Goal: Answer question/provide support: Share knowledge or assist other users

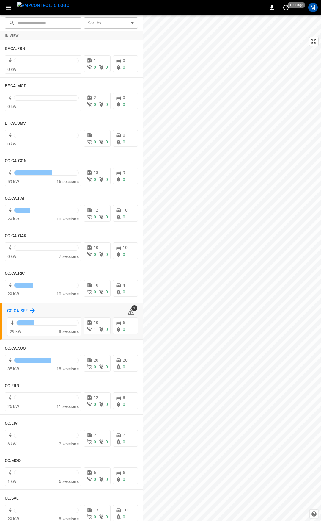
click at [15, 311] on h6 "CC.CA.SFF" at bounding box center [17, 311] width 21 height 7
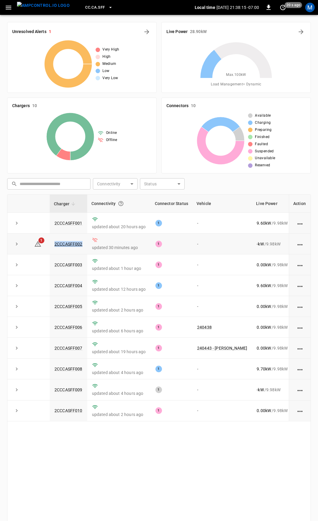
drag, startPoint x: 85, startPoint y: 246, endPoint x: 46, endPoint y: 248, distance: 39.0
click at [46, 248] on tr "1 2CCCASFF002 updated 30 minutes ago 1 - - kW / 9.98 kW - % [DATE]" at bounding box center [195, 244] width 376 height 21
copy tr "2CCCASFF002"
click at [61, 246] on link "2CCCASFF002" at bounding box center [68, 243] width 30 height 7
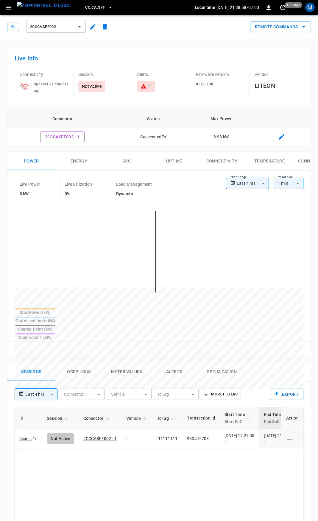
click at [170, 362] on button "Alerts" at bounding box center [174, 371] width 48 height 19
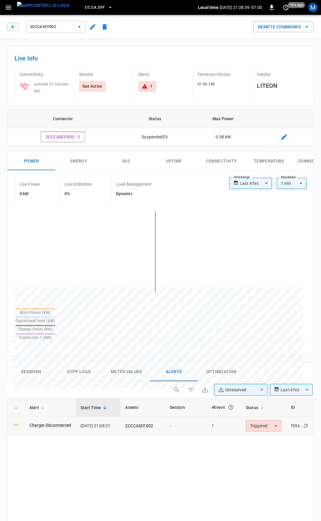
click at [269, 406] on body "**********" at bounding box center [160, 438] width 321 height 876
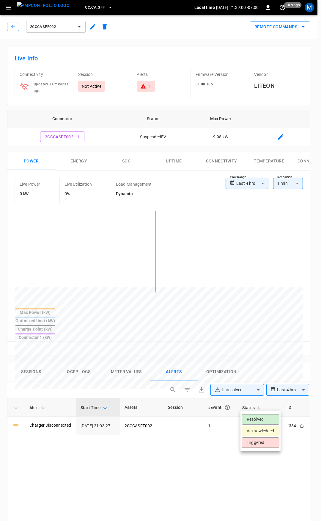
click at [263, 418] on li "Resolved" at bounding box center [261, 419] width 38 height 10
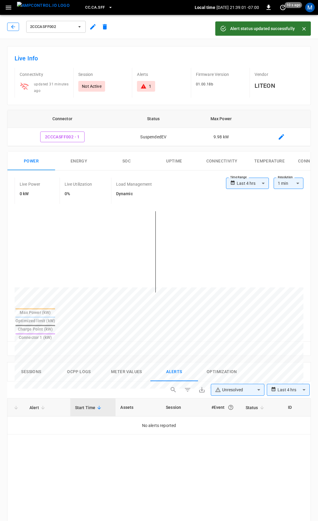
click at [10, 27] on icon "button" at bounding box center [13, 27] width 6 height 6
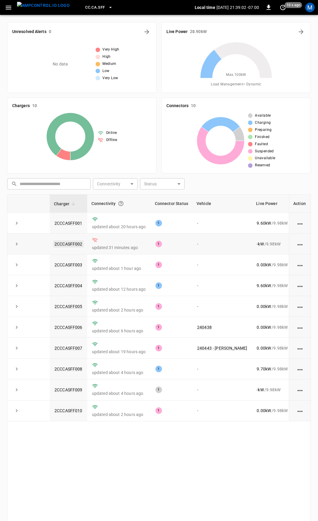
click at [71, 245] on link "2CCCASFF002" at bounding box center [68, 243] width 30 height 7
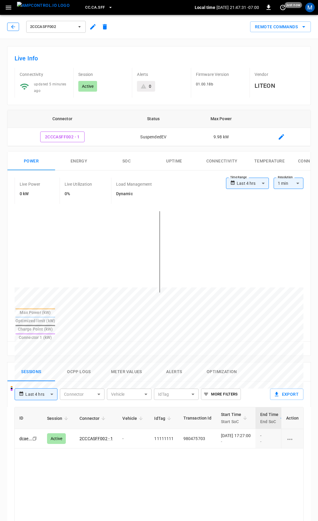
click at [12, 26] on icon "button" at bounding box center [13, 27] width 4 height 4
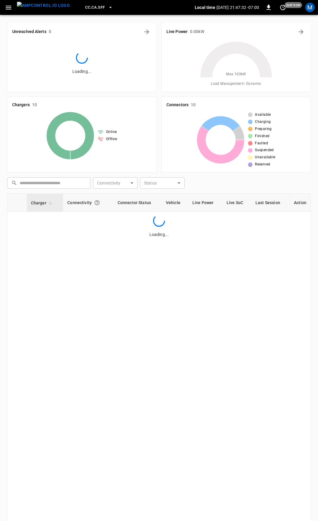
drag, startPoint x: 10, startPoint y: 4, endPoint x: 8, endPoint y: 11, distance: 8.0
click at [10, 4] on icon "button" at bounding box center [8, 7] width 7 height 7
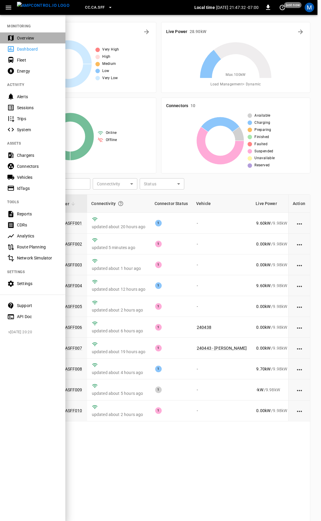
click at [33, 34] on div "Overview" at bounding box center [32, 37] width 65 height 11
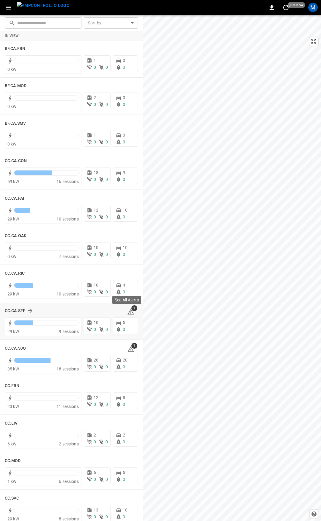
click at [128, 314] on icon at bounding box center [131, 312] width 7 height 6
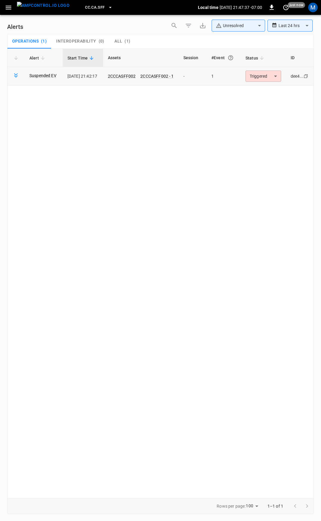
click at [263, 78] on body "**********" at bounding box center [160, 259] width 321 height 519
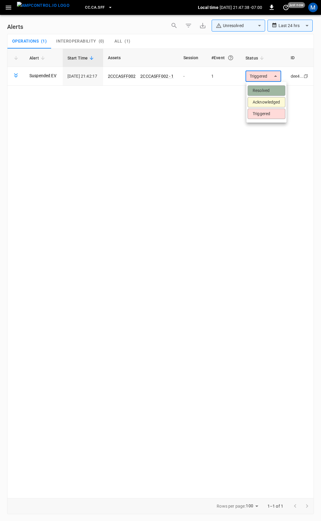
click at [263, 87] on li "Resolved" at bounding box center [267, 90] width 38 height 10
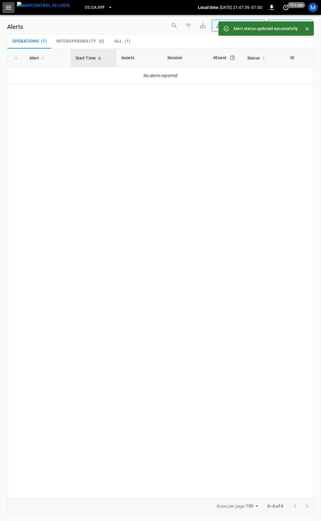
click at [9, 6] on icon "button" at bounding box center [8, 7] width 7 height 7
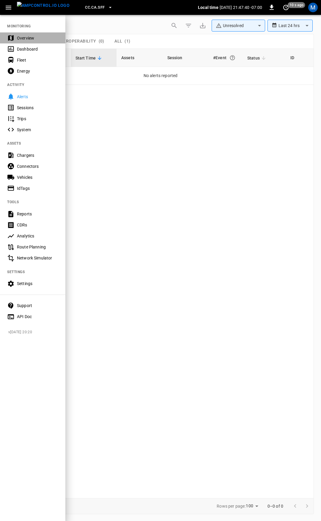
click at [29, 34] on div "Overview" at bounding box center [32, 37] width 65 height 11
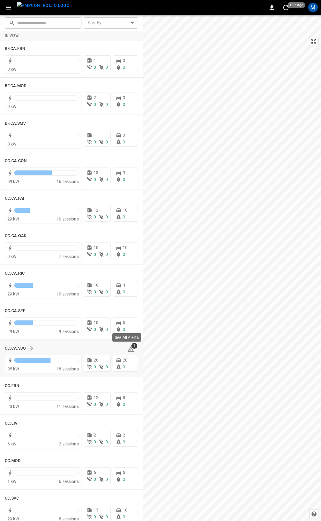
click at [128, 347] on icon at bounding box center [131, 349] width 7 height 6
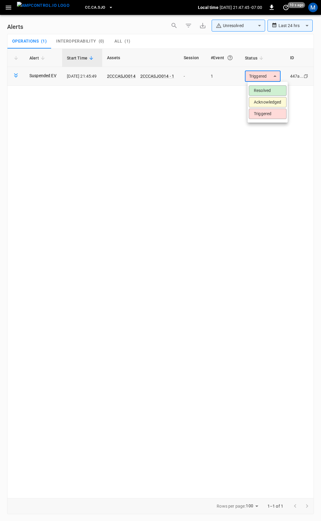
click at [264, 76] on body "**********" at bounding box center [160, 259] width 321 height 519
click at [265, 91] on li "Resolved" at bounding box center [268, 90] width 38 height 10
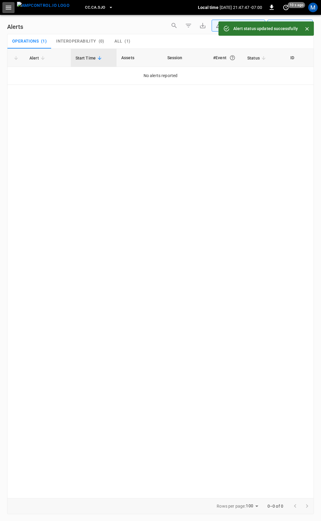
click at [6, 4] on icon "button" at bounding box center [8, 7] width 7 height 7
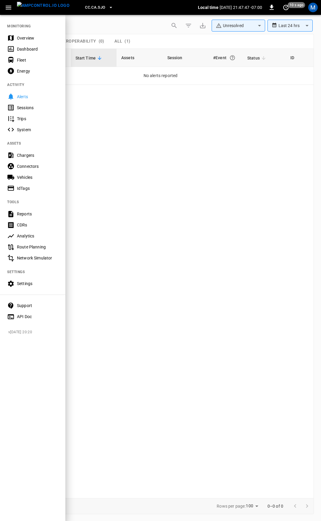
click at [26, 39] on div "Overview" at bounding box center [37, 38] width 41 height 6
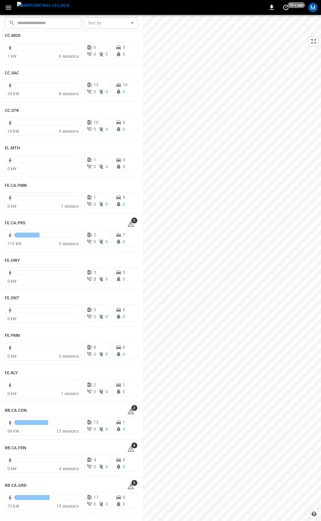
scroll to position [432, 0]
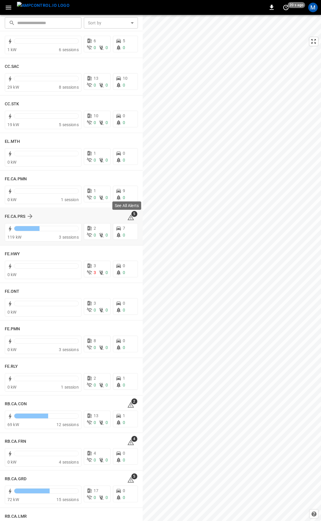
click at [128, 217] on icon at bounding box center [131, 218] width 7 height 6
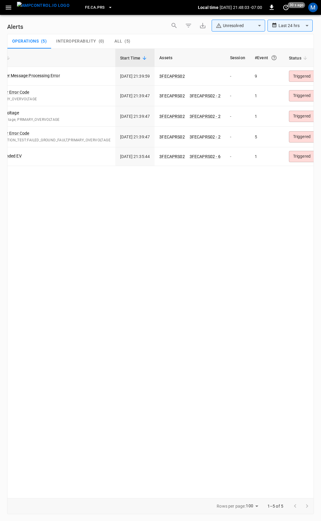
scroll to position [0, 88]
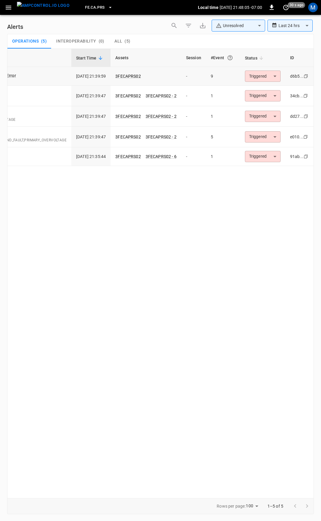
click at [257, 73] on body "**********" at bounding box center [160, 259] width 321 height 519
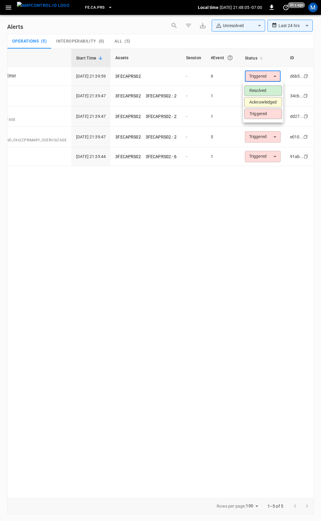
click at [261, 89] on li "Resolved" at bounding box center [264, 90] width 38 height 10
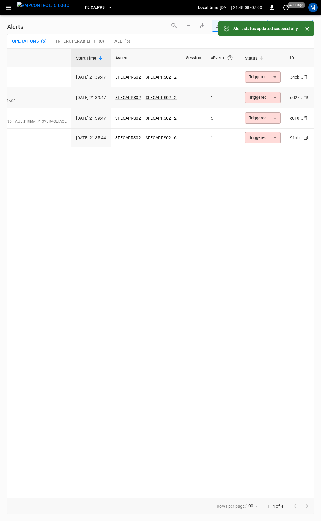
click at [267, 98] on body "**********" at bounding box center [160, 259] width 321 height 519
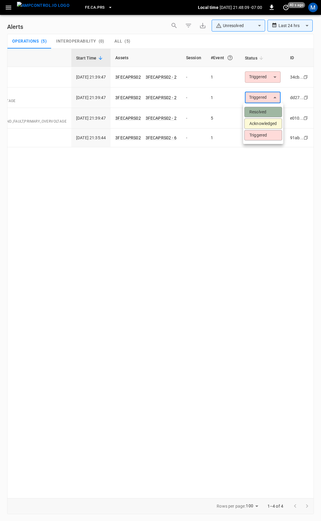
click at [264, 112] on li "Resolved" at bounding box center [264, 112] width 38 height 10
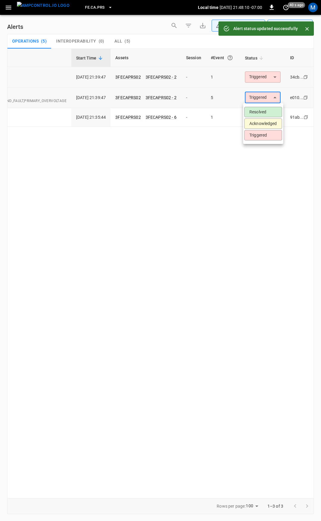
click at [262, 92] on body "**********" at bounding box center [160, 259] width 321 height 519
drag, startPoint x: 264, startPoint y: 107, endPoint x: 263, endPoint y: 110, distance: 3.6
click at [264, 107] on ul "Resolved Acknowledged Triggered" at bounding box center [263, 123] width 40 height 41
click at [263, 110] on li "Resolved" at bounding box center [264, 112] width 38 height 10
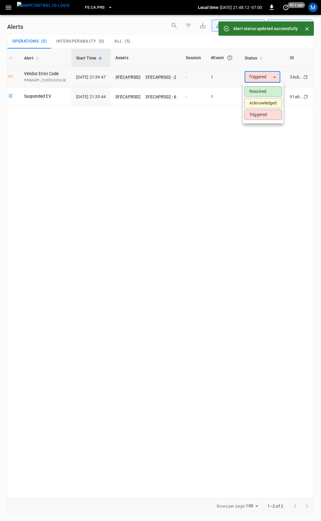
click at [265, 79] on body "**********" at bounding box center [160, 259] width 321 height 519
click at [267, 94] on li "Resolved" at bounding box center [264, 91] width 38 height 10
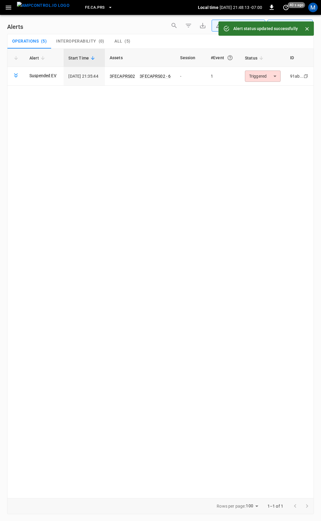
scroll to position [0, 0]
click at [265, 76] on body "**********" at bounding box center [160, 259] width 321 height 519
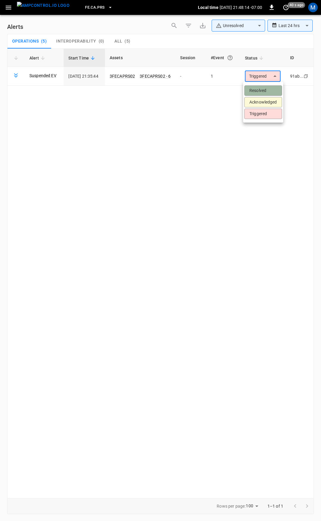
click at [266, 90] on li "Resolved" at bounding box center [264, 90] width 38 height 10
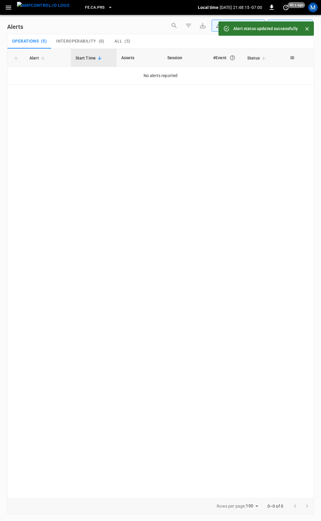
click at [7, 7] on icon "button" at bounding box center [9, 8] width 6 height 4
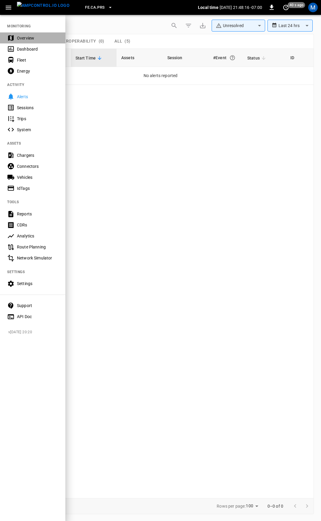
click at [32, 40] on div "Overview" at bounding box center [37, 38] width 41 height 6
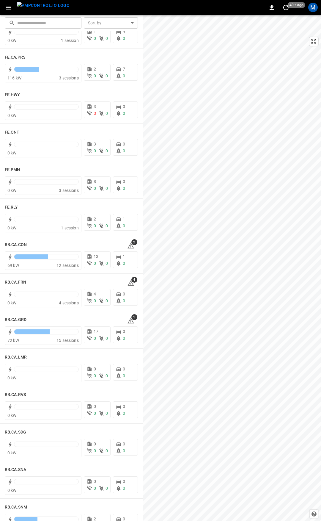
scroll to position [679, 0]
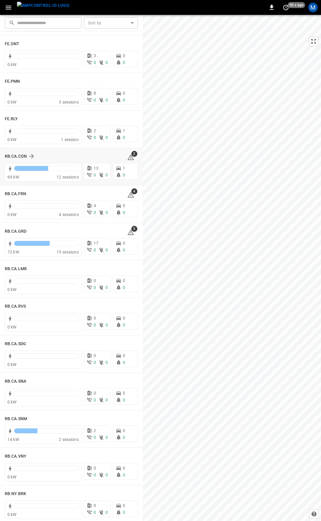
click at [129, 157] on icon at bounding box center [131, 157] width 7 height 6
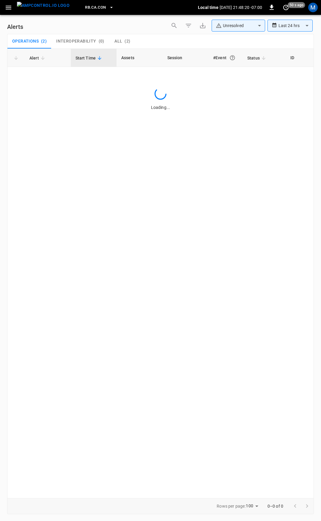
click at [269, 72] on body "**********" at bounding box center [160, 259] width 321 height 519
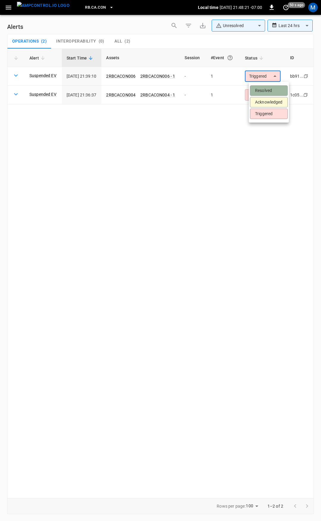
click at [266, 90] on li "Resolved" at bounding box center [269, 90] width 38 height 10
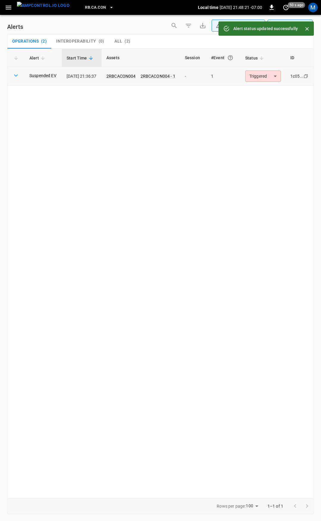
click at [266, 77] on body "**********" at bounding box center [160, 259] width 321 height 519
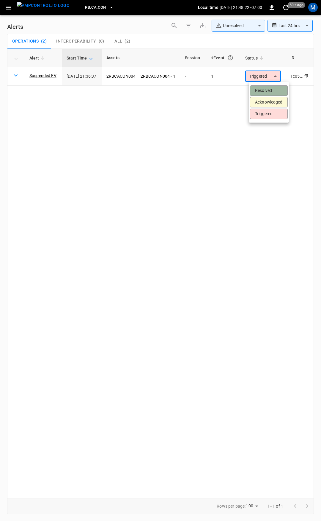
click at [264, 90] on li "Resolved" at bounding box center [269, 90] width 38 height 10
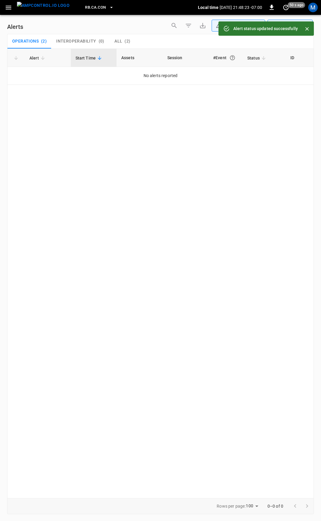
click at [12, 8] on button "button" at bounding box center [8, 7] width 12 height 11
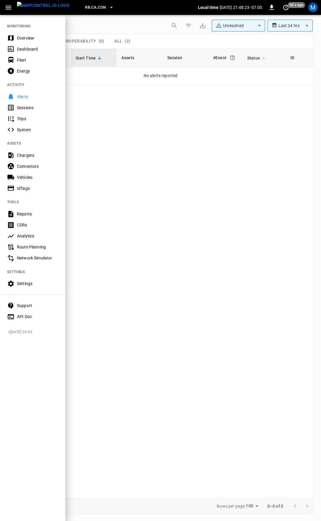
click at [22, 37] on div "Overview" at bounding box center [37, 38] width 41 height 6
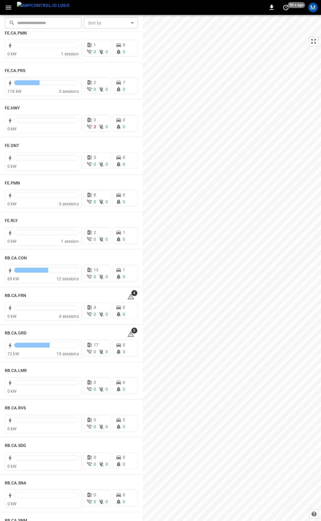
scroll to position [568, 0]
